Goal: Transaction & Acquisition: Purchase product/service

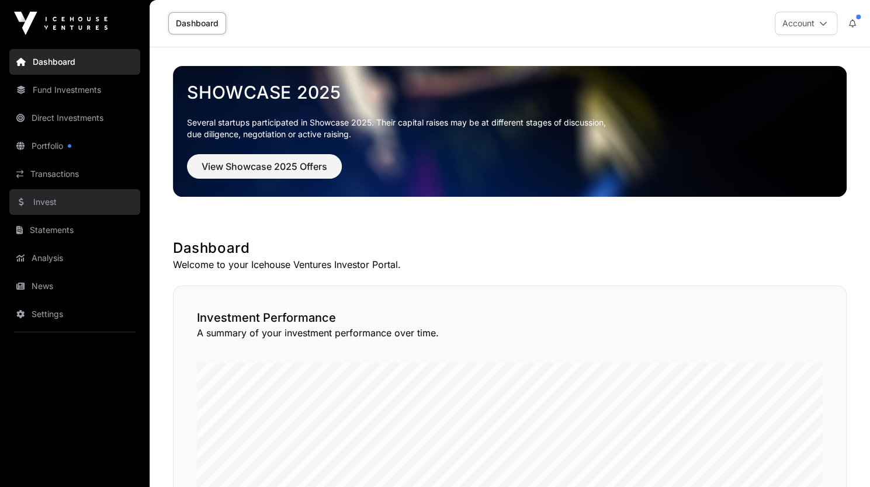
click at [41, 205] on link "Invest" at bounding box center [74, 202] width 131 height 26
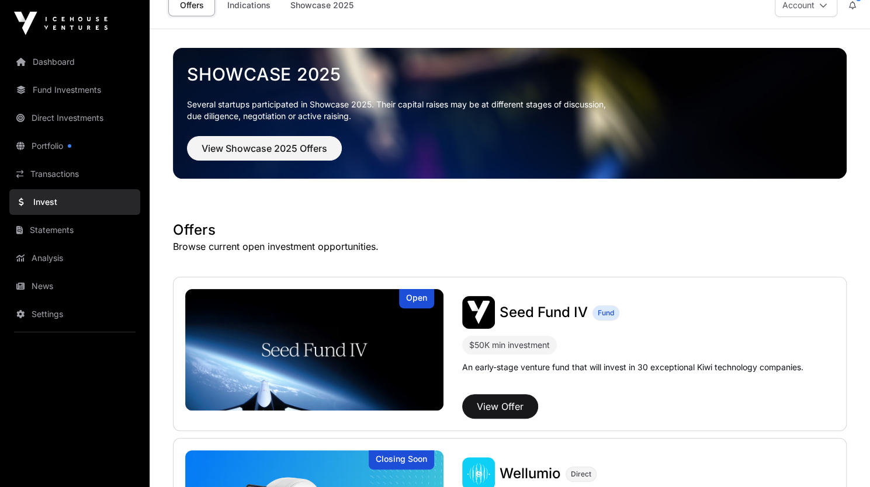
scroll to position [6, 0]
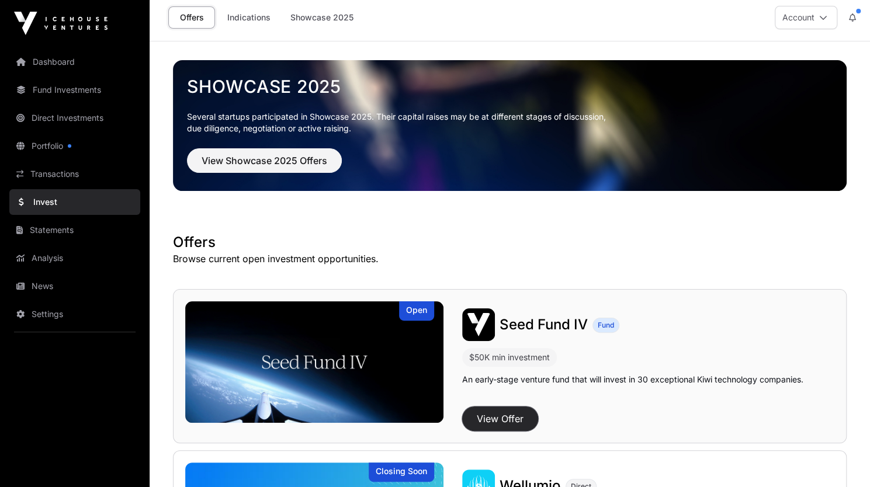
click at [511, 409] on button "View Offer" at bounding box center [500, 419] width 76 height 25
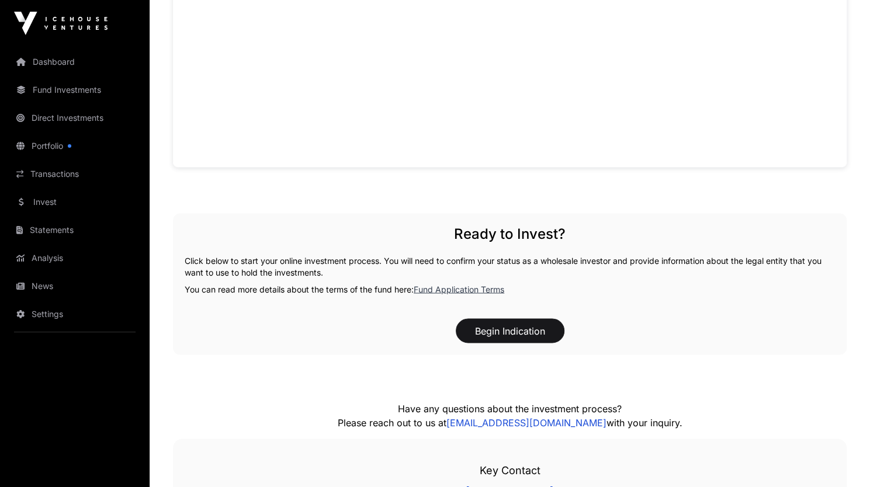
scroll to position [1061, 0]
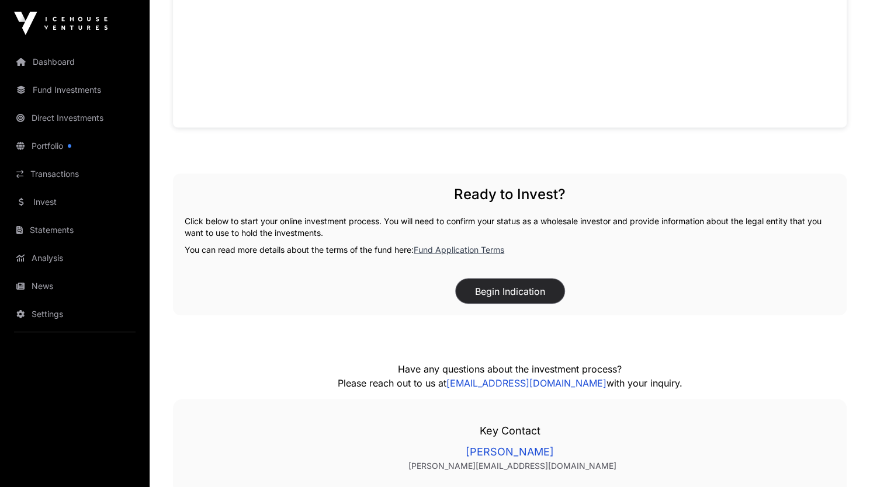
click at [517, 290] on button "Begin Indication" at bounding box center [510, 291] width 109 height 25
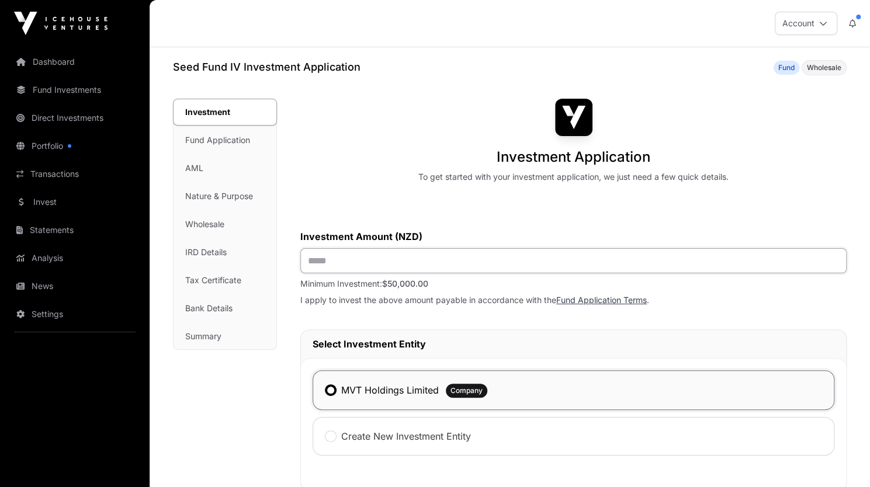
click at [345, 268] on input "text" at bounding box center [573, 260] width 546 height 25
type input "*******"
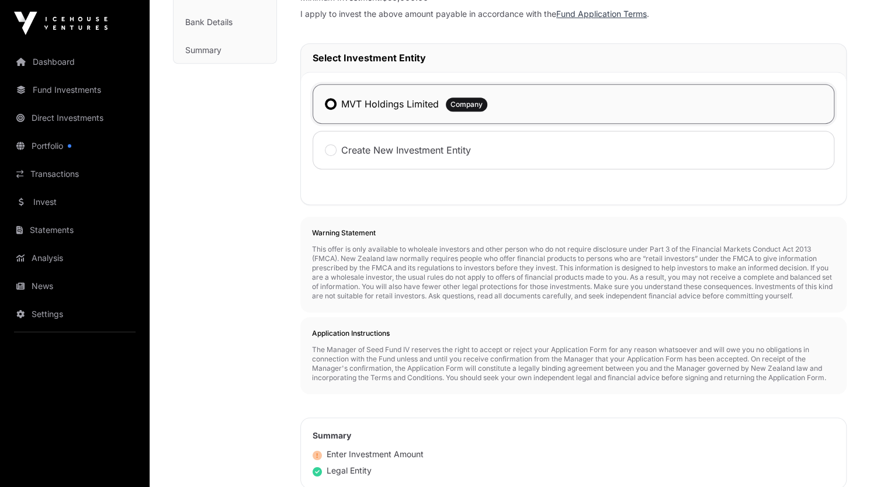
scroll to position [368, 0]
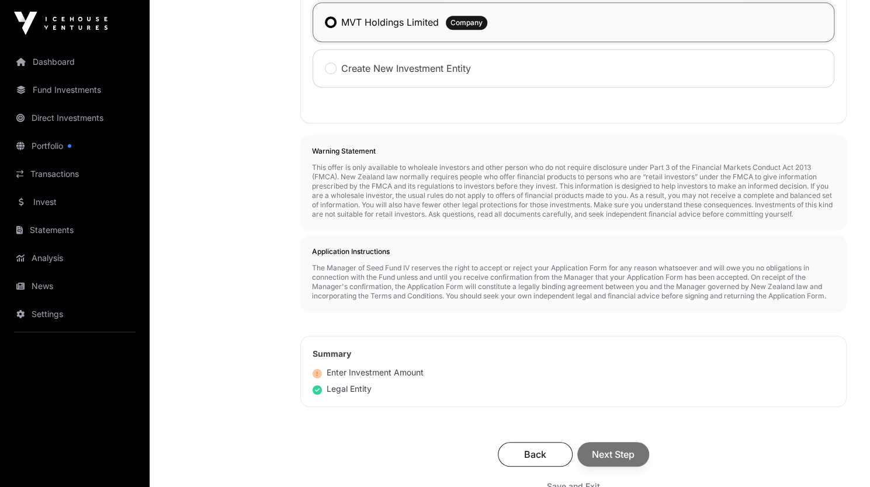
click at [574, 207] on p "This offer is only available to wholeale investors and other person who do not …" at bounding box center [573, 191] width 523 height 56
click at [616, 455] on span "Next Step" at bounding box center [613, 454] width 43 height 14
